Goal: Transaction & Acquisition: Book appointment/travel/reservation

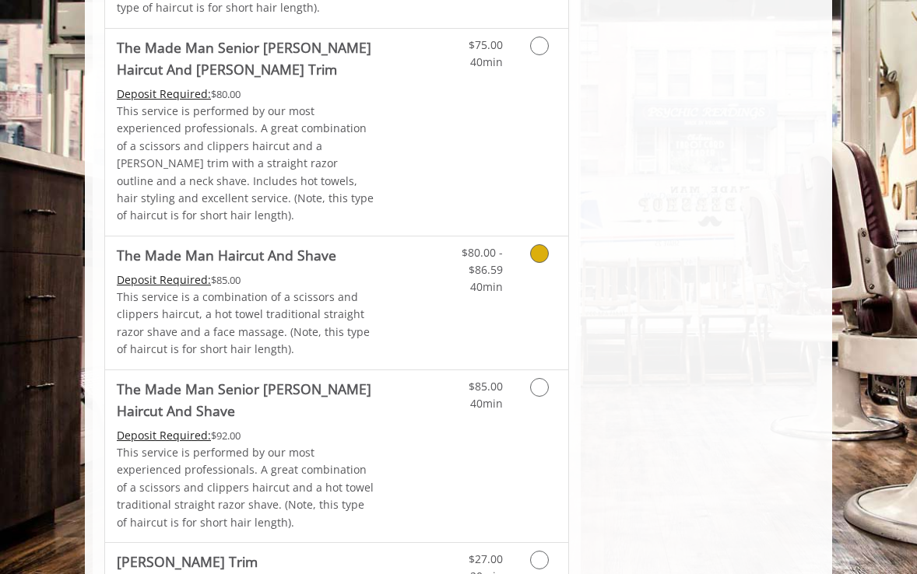
scroll to position [1618, 0]
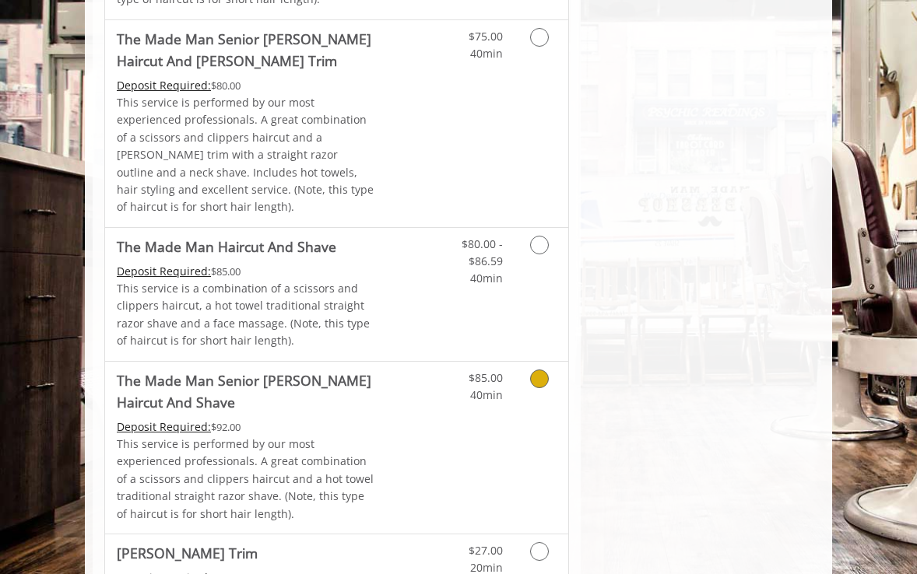
click at [534, 370] on icon "Grooming services" at bounding box center [539, 379] width 19 height 19
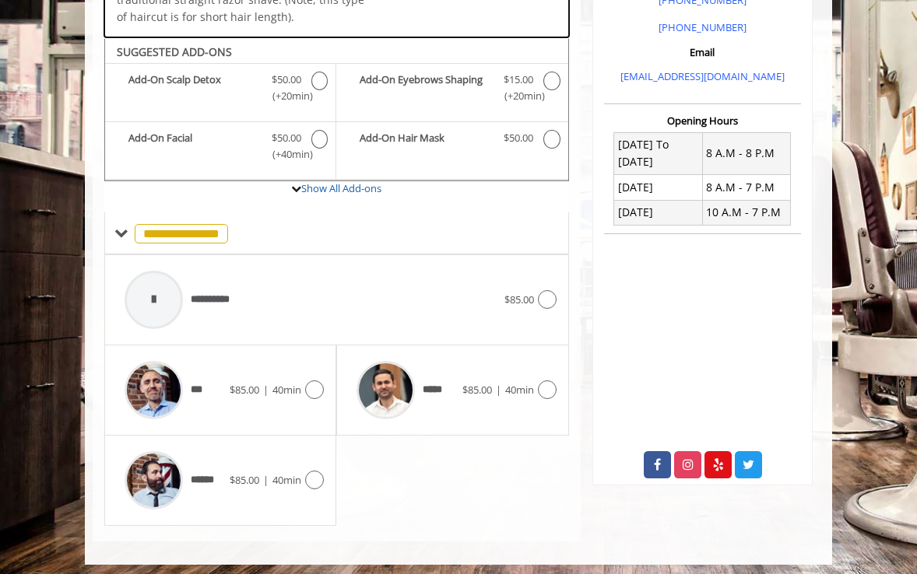
scroll to position [470, 0]
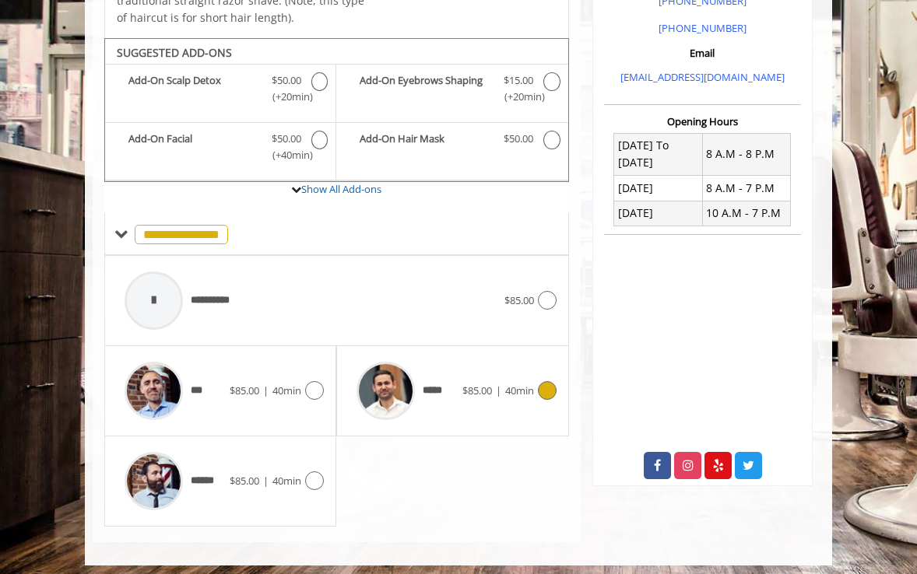
click at [545, 381] on icon at bounding box center [547, 390] width 19 height 19
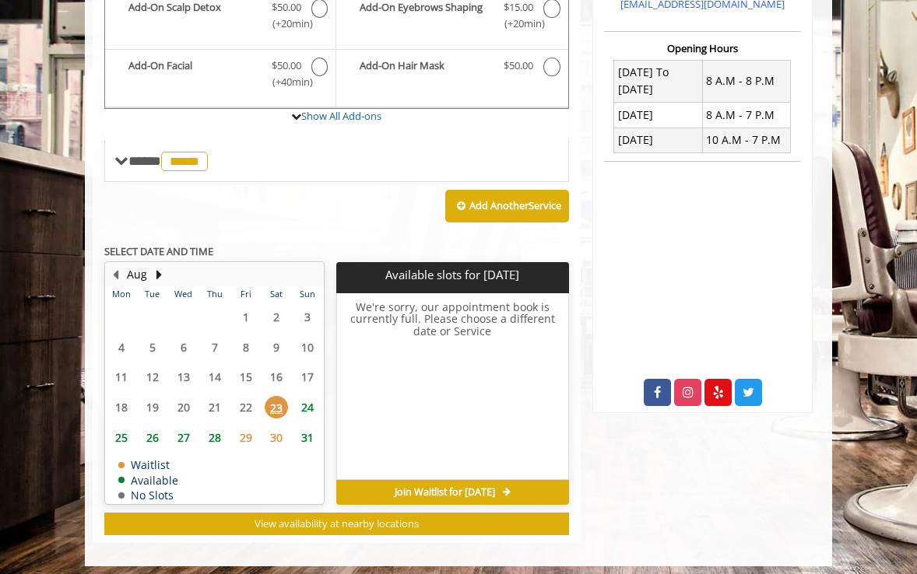
scroll to position [542, 0]
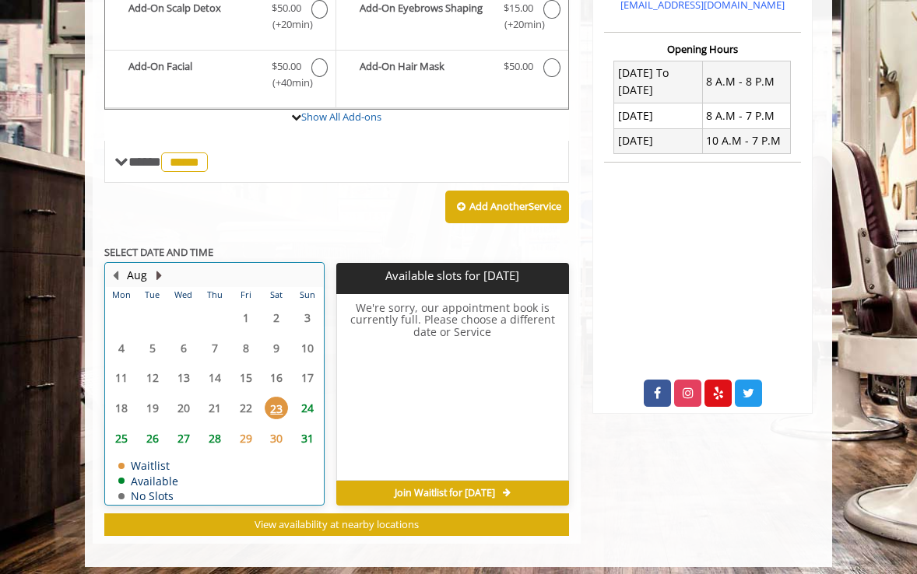
click at [156, 268] on button "Next Month" at bounding box center [158, 275] width 12 height 17
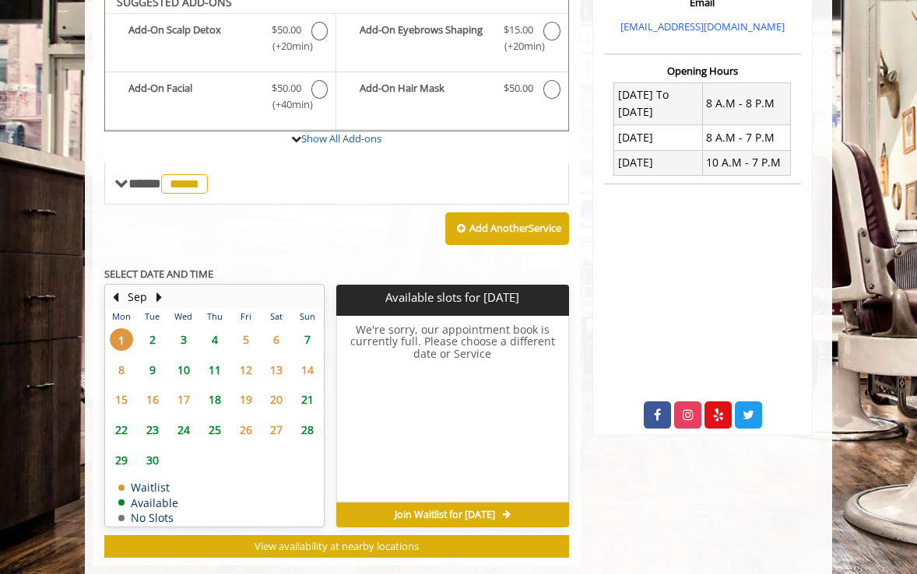
scroll to position [504, 0]
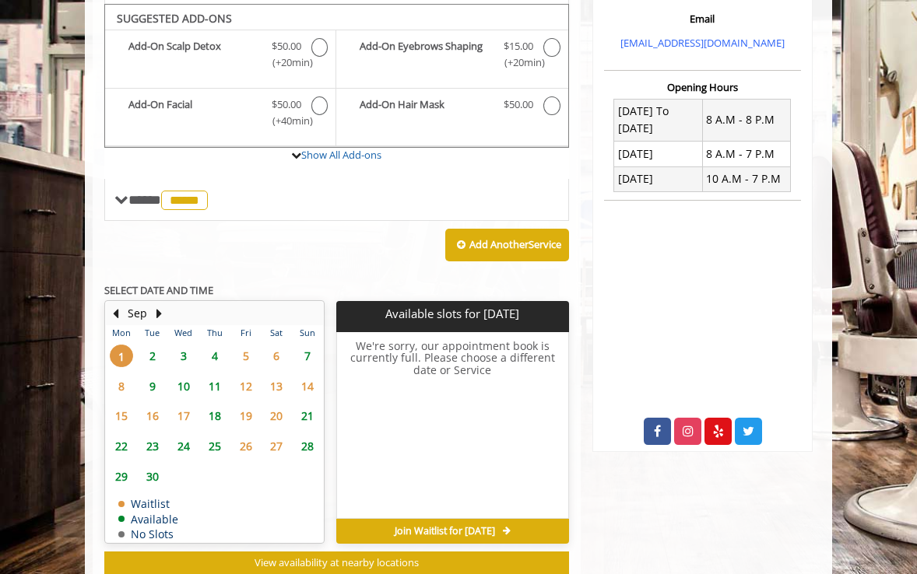
click at [152, 349] on span "2" at bounding box center [152, 356] width 23 height 23
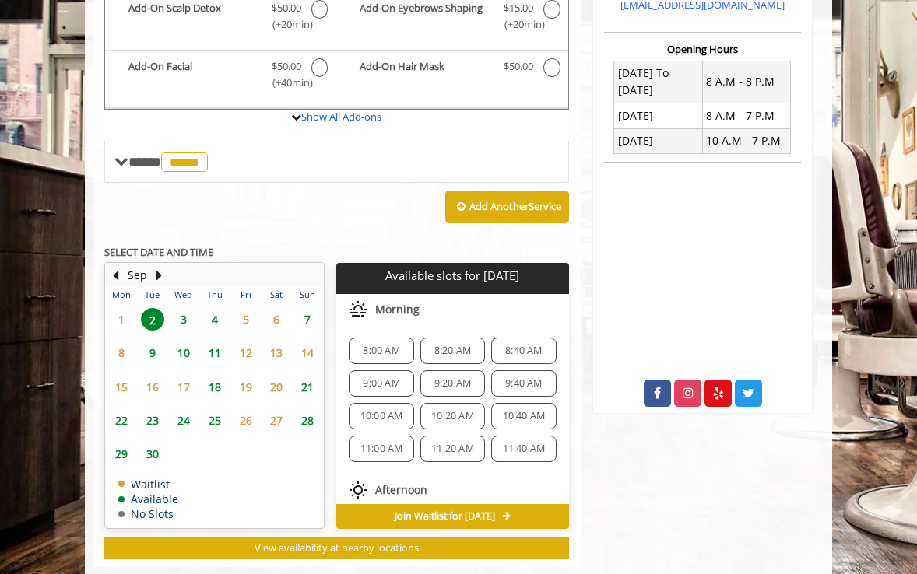
scroll to position [566, 0]
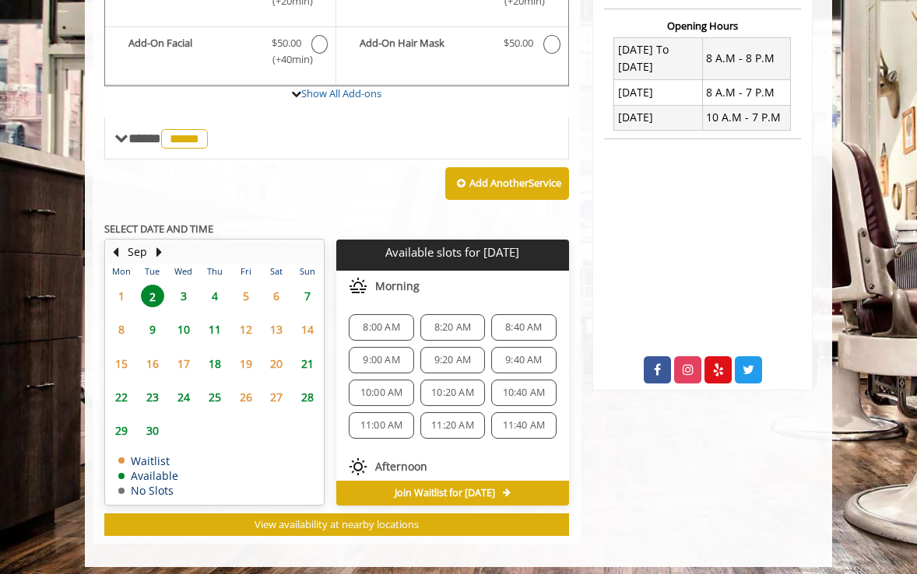
click at [182, 289] on span "3" at bounding box center [183, 296] width 23 height 23
click at [151, 285] on span "2" at bounding box center [152, 296] width 23 height 23
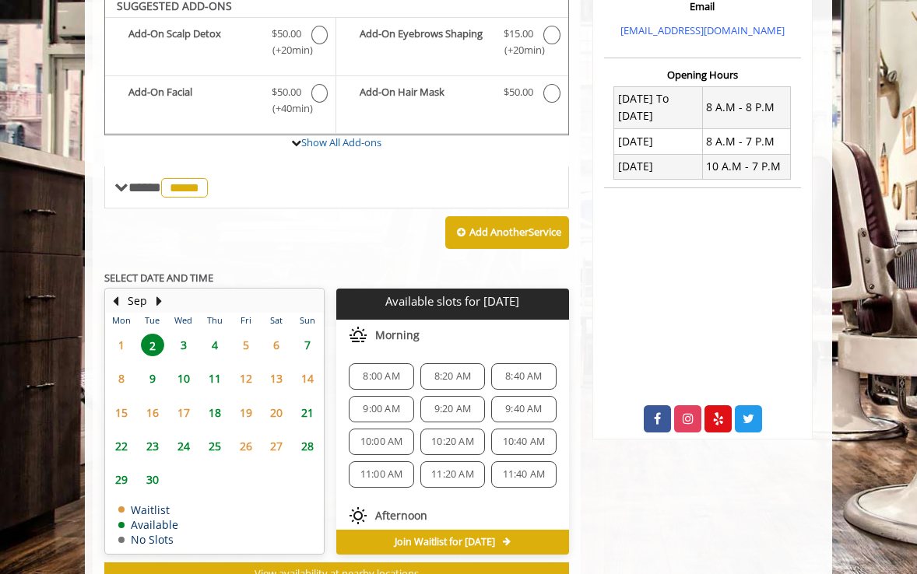
scroll to position [551, 0]
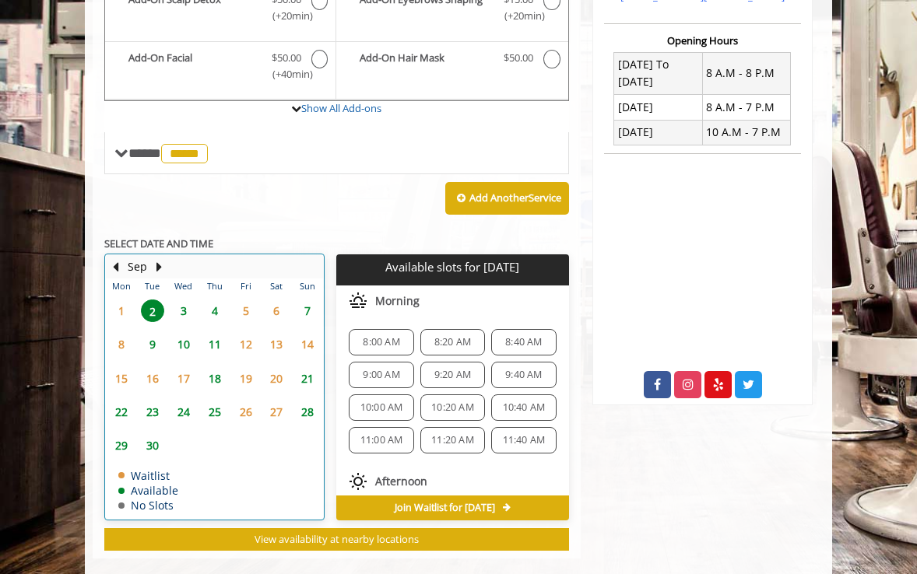
click at [128, 257] on div "Sep" at bounding box center [136, 267] width 31 height 20
click at [115, 258] on button "Previous Month" at bounding box center [115, 266] width 12 height 17
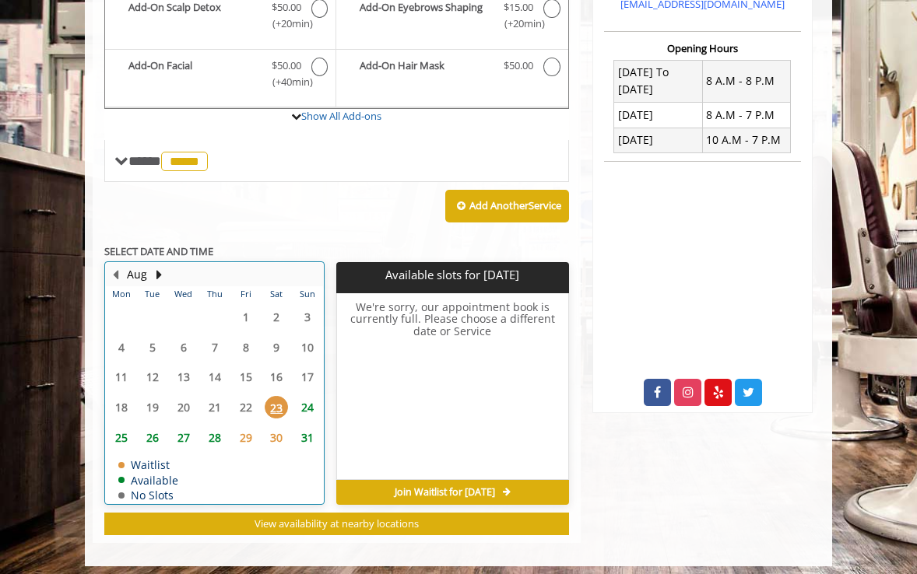
scroll to position [542, 0]
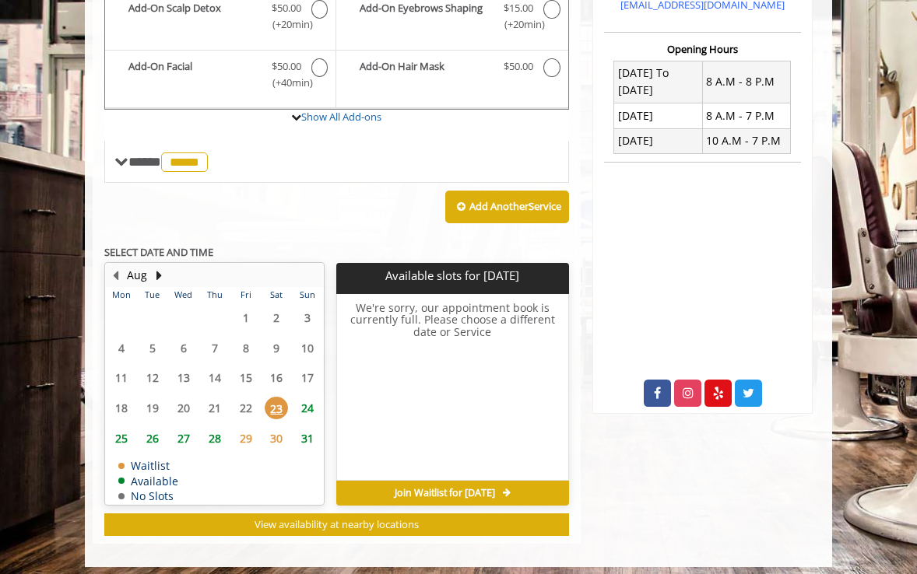
click at [214, 432] on span "28" at bounding box center [214, 438] width 23 height 23
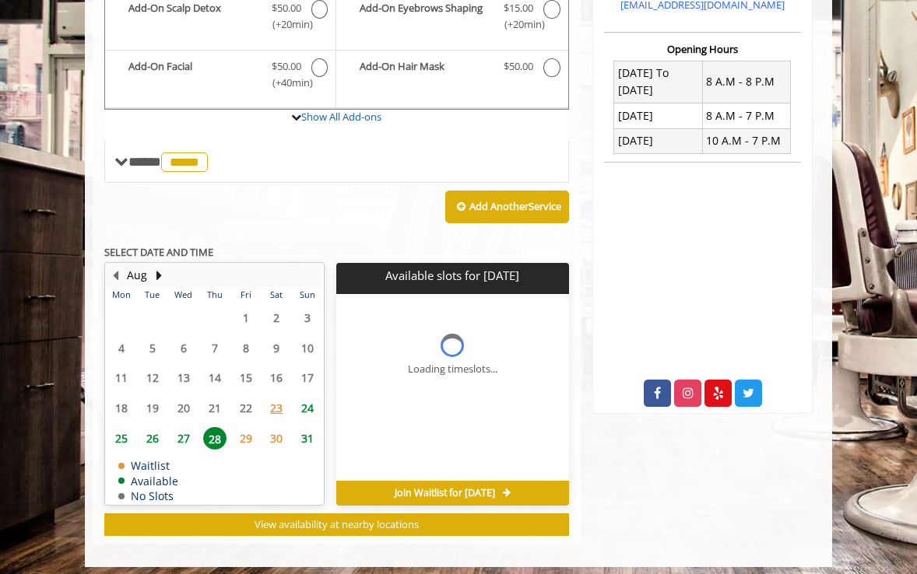
scroll to position [566, 0]
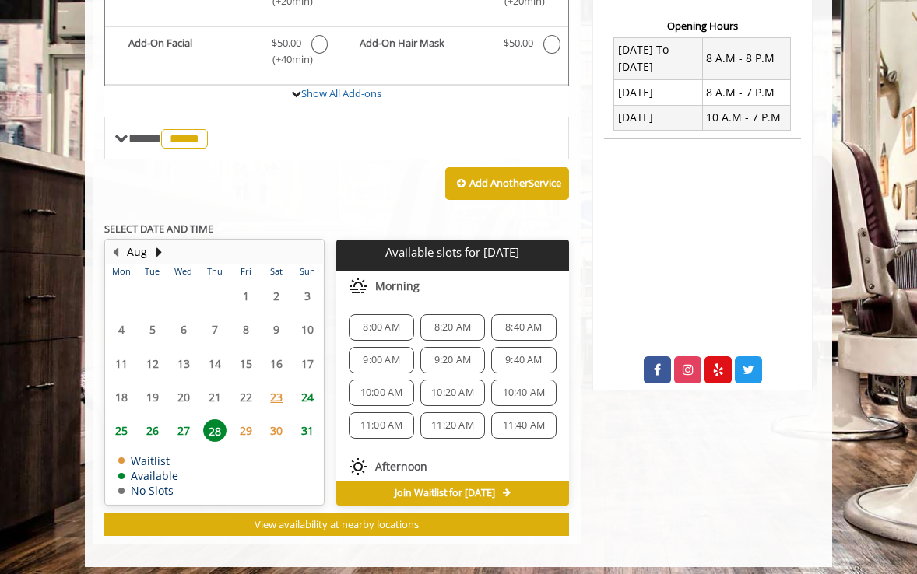
click at [303, 423] on span "31" at bounding box center [307, 430] width 23 height 23
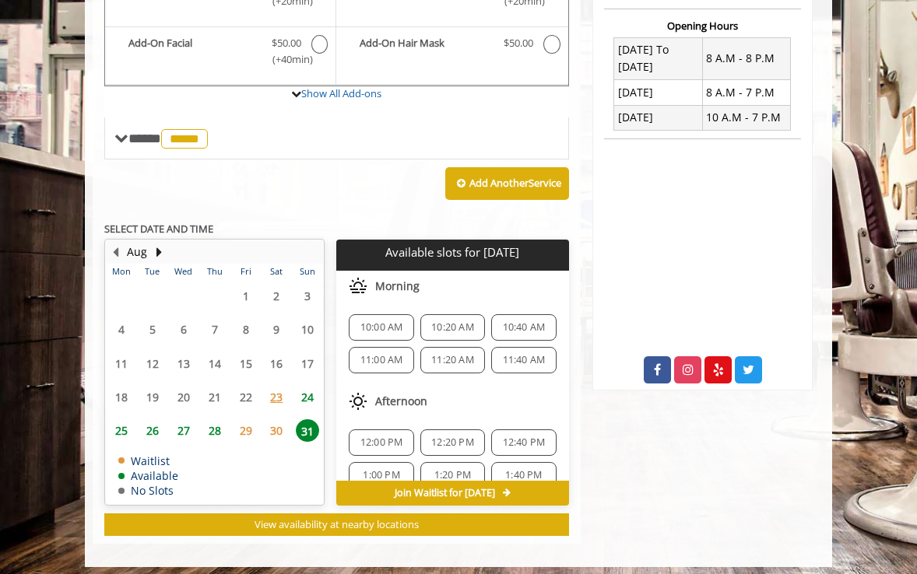
click at [214, 423] on span "28" at bounding box center [214, 430] width 23 height 23
